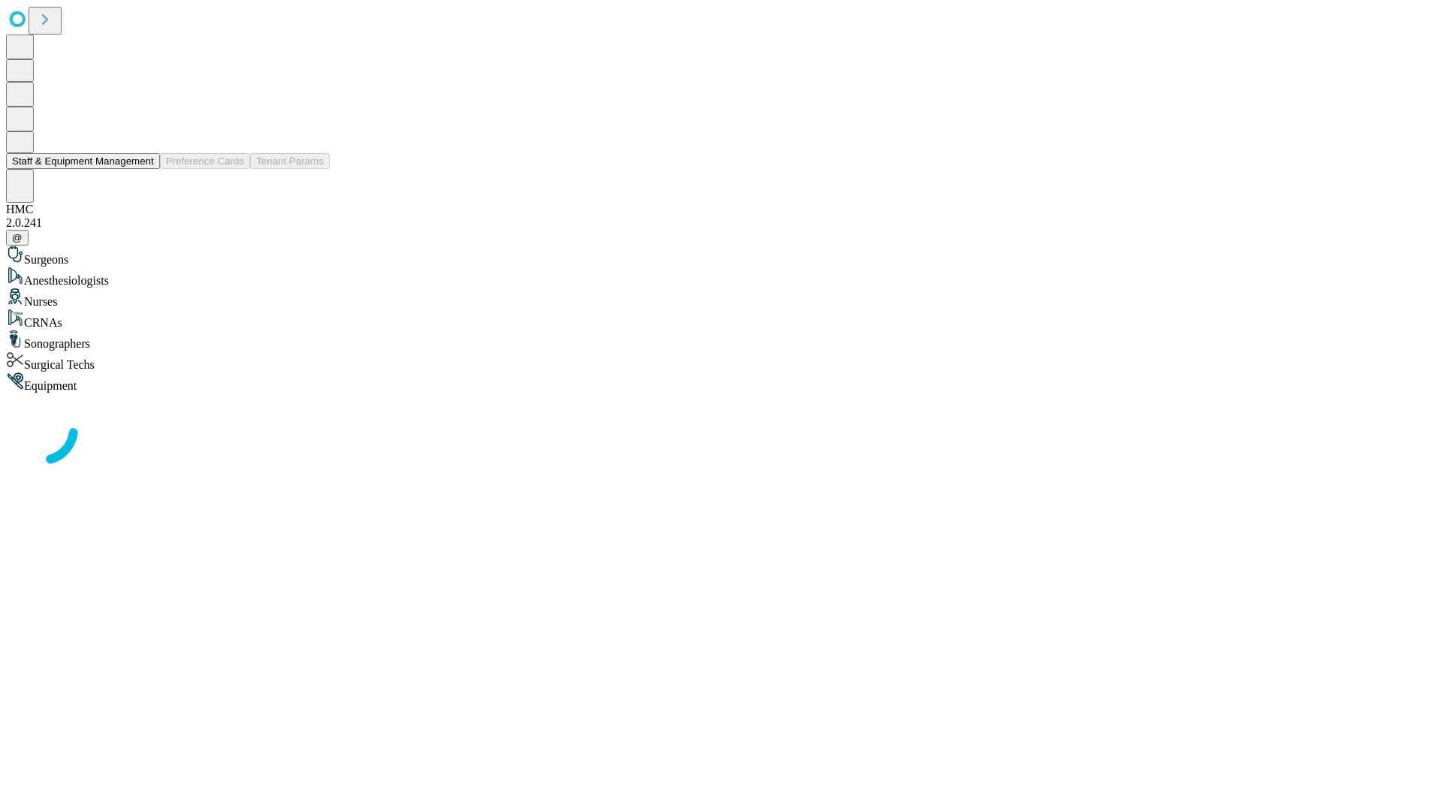
click at [140, 169] on button "Staff & Equipment Management" at bounding box center [83, 161] width 154 height 16
